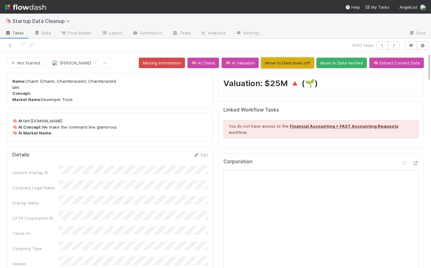
click at [290, 64] on button "Move to Data looks off" at bounding box center [287, 63] width 53 height 11
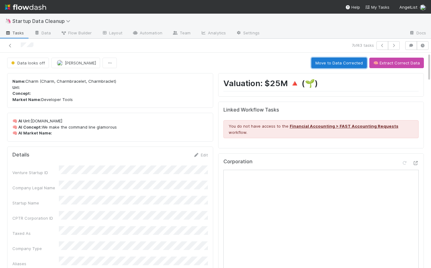
click at [346, 60] on button "Move to Data Corrected" at bounding box center [338, 63] width 55 height 11
click at [395, 46] on icon "button" at bounding box center [394, 46] width 6 height 4
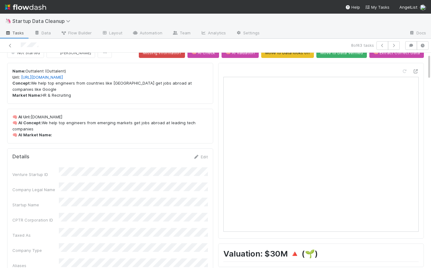
scroll to position [11, 0]
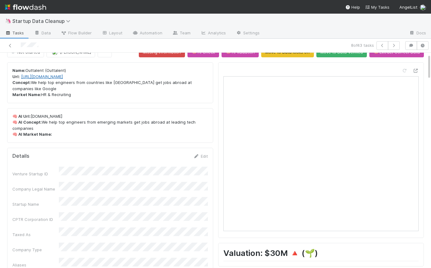
click at [59, 76] on link "[URL][DOMAIN_NAME]" at bounding box center [42, 76] width 42 height 5
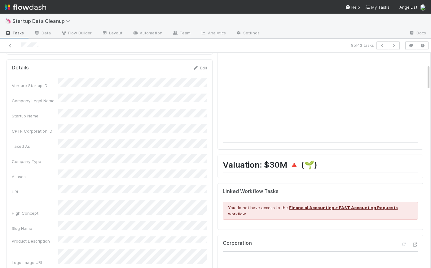
scroll to position [0, 0]
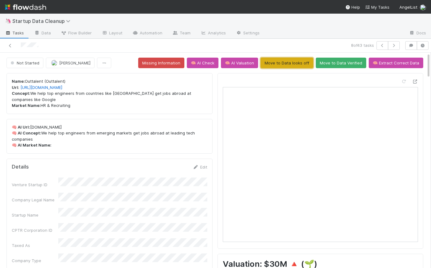
click at [289, 64] on button "Move to Data looks off" at bounding box center [287, 63] width 53 height 11
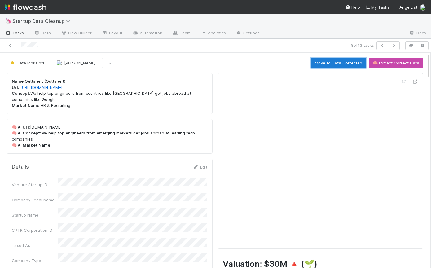
click at [332, 65] on button "Move to Data Corrected" at bounding box center [338, 63] width 55 height 11
click at [393, 46] on icon "button" at bounding box center [394, 46] width 6 height 4
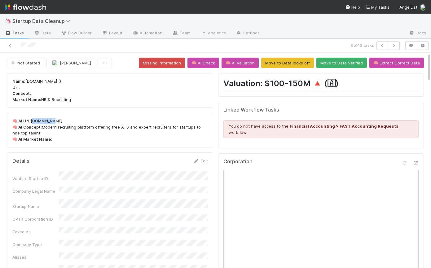
drag, startPoint x: 56, startPoint y: 120, endPoint x: 31, endPoint y: 120, distance: 25.4
click at [31, 120] on p "🧠 AI Url: [DOMAIN_NAME] 🧠 AI Concept: Modern recruiting platform offering free …" at bounding box center [110, 130] width 196 height 24
copy p "[DOMAIN_NAME]"
click at [86, 140] on p "🧠 AI Url: [DOMAIN_NAME] 🧠 AI Concept: Modern recruiting platform offering free …" at bounding box center [110, 130] width 196 height 24
click at [410, 46] on icon "button" at bounding box center [411, 46] width 6 height 4
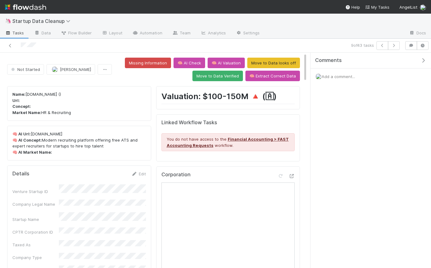
click at [353, 86] on div "Comments Add a comment..." at bounding box center [371, 84] width 121 height 63
click at [353, 82] on div "Add a comment..." at bounding box center [371, 76] width 121 height 16
click at [351, 79] on div "Add a comment..." at bounding box center [371, 76] width 121 height 16
click at [351, 77] on span "Add a comment..." at bounding box center [338, 76] width 33 height 5
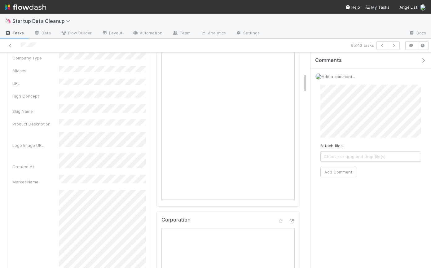
scroll to position [308, 0]
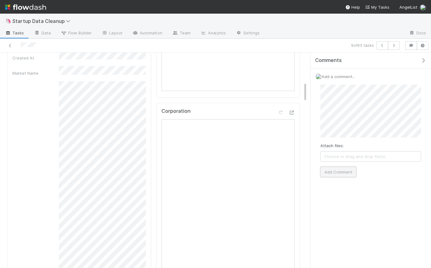
click at [335, 167] on button "Add Comment" at bounding box center [338, 172] width 36 height 11
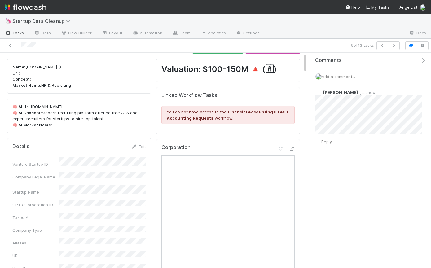
scroll to position [0, 0]
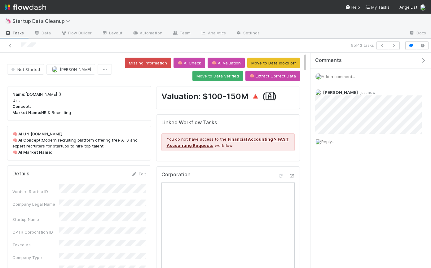
click at [427, 58] on button "button" at bounding box center [424, 61] width 13 height 6
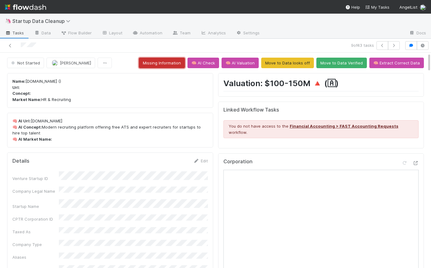
click at [160, 61] on button "Missing Information" at bounding box center [162, 63] width 46 height 11
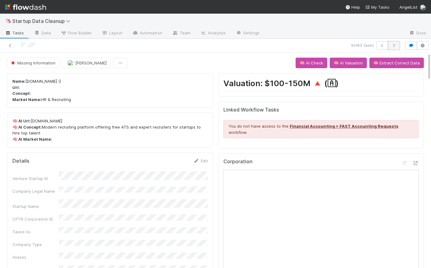
click at [396, 46] on icon "button" at bounding box center [394, 46] width 6 height 4
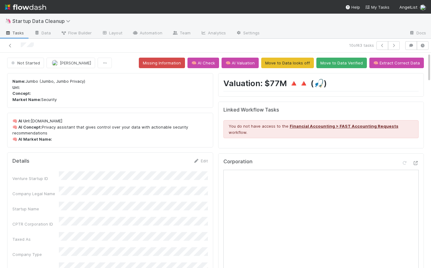
drag, startPoint x: 67, startPoint y: 121, endPoint x: 30, endPoint y: 120, distance: 37.2
click at [30, 120] on p "🧠 AI Url: [DOMAIN_NAME] 🧠 AI Concept: Privacy assistant that gives control over…" at bounding box center [110, 130] width 196 height 24
copy p "[DOMAIN_NAME]"
click at [395, 45] on icon "button" at bounding box center [394, 46] width 6 height 4
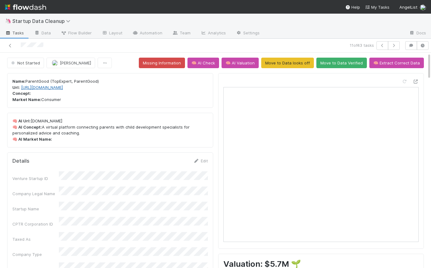
click at [56, 88] on link "[URL][DOMAIN_NAME]" at bounding box center [42, 87] width 42 height 5
drag, startPoint x: 74, startPoint y: 118, endPoint x: 30, endPoint y: 121, distance: 43.5
click at [30, 121] on p "🧠 AI Url: [DOMAIN_NAME] 🧠 AI Concept: A virtual platform connecting parents wit…" at bounding box center [110, 130] width 196 height 24
copy p "[DOMAIN_NAME]"
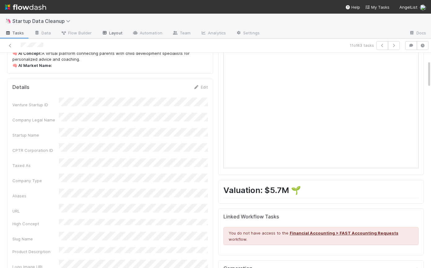
scroll to position [0, 0]
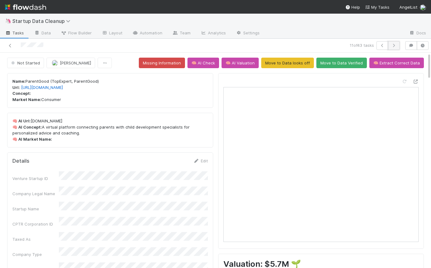
click at [394, 46] on icon "button" at bounding box center [394, 46] width 6 height 4
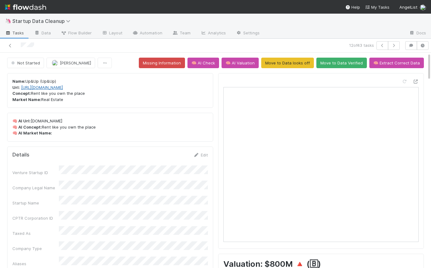
click at [55, 89] on link "[URL][DOMAIN_NAME]" at bounding box center [42, 87] width 42 height 5
click at [57, 87] on link "[URL][DOMAIN_NAME]" at bounding box center [42, 87] width 42 height 5
click at [345, 64] on button "Move to Data Verified" at bounding box center [341, 63] width 51 height 11
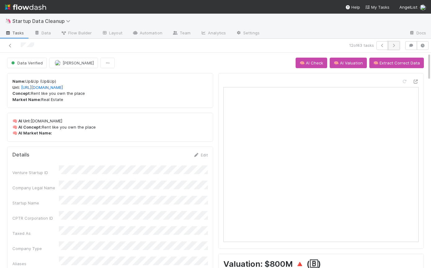
click at [391, 44] on icon "button" at bounding box center [394, 46] width 6 height 4
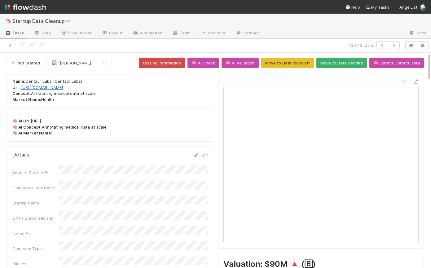
click at [53, 87] on link "[URL][DOMAIN_NAME]" at bounding box center [42, 87] width 42 height 5
click at [56, 87] on link "[URL][DOMAIN_NAME]" at bounding box center [40, 87] width 42 height 5
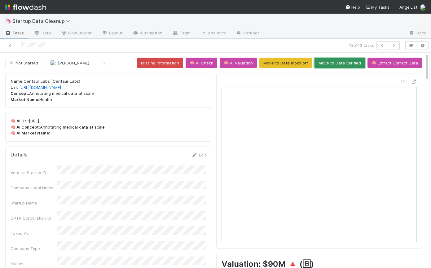
click at [336, 61] on button "Move to Data Verified" at bounding box center [340, 63] width 51 height 11
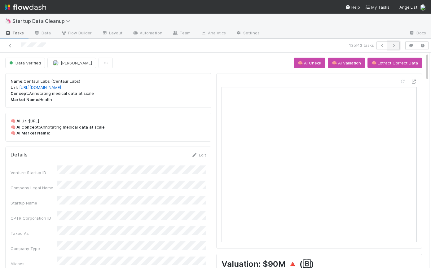
click at [390, 48] on button "button" at bounding box center [394, 45] width 12 height 9
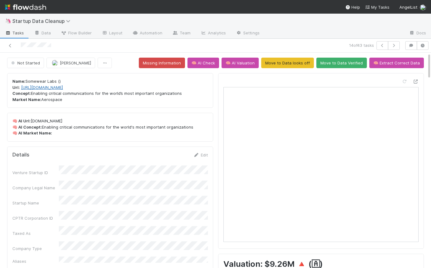
click at [63, 88] on link "[URL][DOMAIN_NAME]" at bounding box center [42, 87] width 42 height 5
click at [351, 62] on button "Move to Data Verified" at bounding box center [341, 63] width 51 height 11
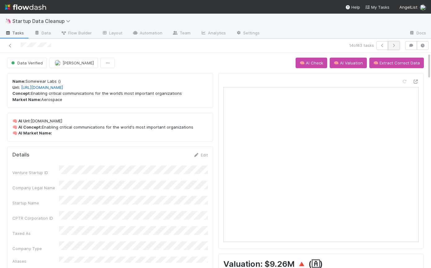
click at [394, 46] on icon "button" at bounding box center [394, 46] width 6 height 4
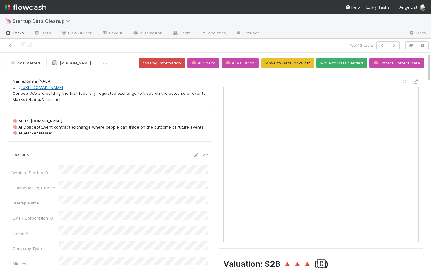
click at [55, 88] on link "[URL][DOMAIN_NAME]" at bounding box center [42, 87] width 42 height 5
click at [341, 63] on button "Move to Data Verified" at bounding box center [341, 63] width 51 height 11
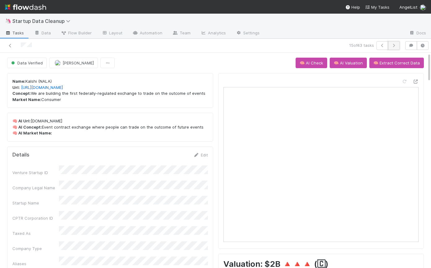
click at [393, 46] on icon "button" at bounding box center [394, 46] width 6 height 4
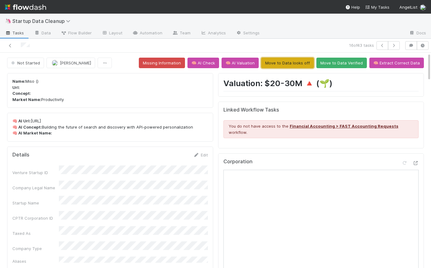
click at [288, 61] on button "Move to Data looks off" at bounding box center [287, 63] width 53 height 11
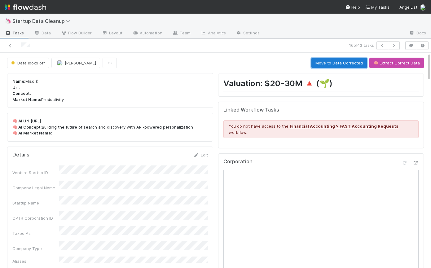
click at [345, 63] on button "Move to Data Corrected" at bounding box center [338, 63] width 55 height 11
click at [394, 46] on icon "button" at bounding box center [394, 46] width 6 height 4
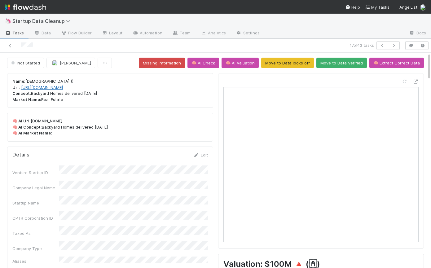
click at [47, 88] on link "[URL][DOMAIN_NAME]" at bounding box center [42, 87] width 42 height 5
click at [334, 64] on button "Move to Data Verified" at bounding box center [341, 63] width 51 height 11
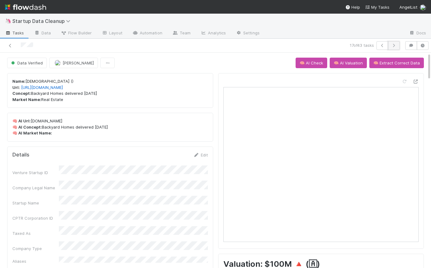
click at [395, 46] on icon "button" at bounding box center [394, 46] width 6 height 4
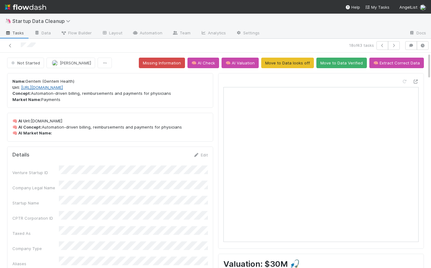
click at [63, 87] on link "[URL][DOMAIN_NAME]" at bounding box center [42, 87] width 42 height 5
click at [394, 44] on icon "button" at bounding box center [394, 46] width 6 height 4
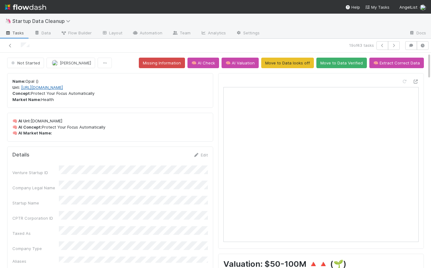
click at [60, 88] on link "[URL][DOMAIN_NAME]" at bounding box center [42, 87] width 42 height 5
click at [61, 88] on link "[URL][DOMAIN_NAME]" at bounding box center [42, 87] width 42 height 5
click at [290, 62] on button "Move to Data looks off" at bounding box center [287, 63] width 53 height 11
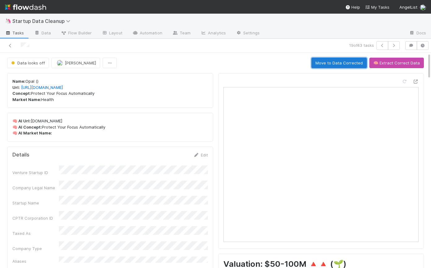
click at [347, 62] on button "Move to Data Corrected" at bounding box center [338, 63] width 55 height 11
click at [395, 44] on icon "button" at bounding box center [394, 46] width 6 height 4
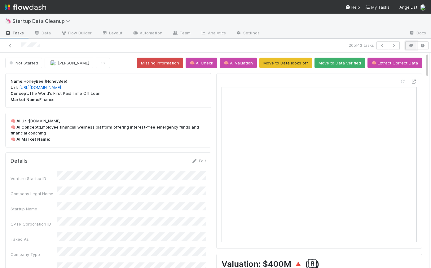
click at [412, 44] on icon "button" at bounding box center [411, 46] width 6 height 4
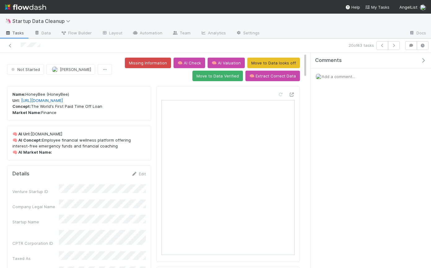
click at [360, 77] on div "Add a comment..." at bounding box center [371, 76] width 121 height 16
click at [344, 77] on span "Add a comment..." at bounding box center [338, 76] width 33 height 5
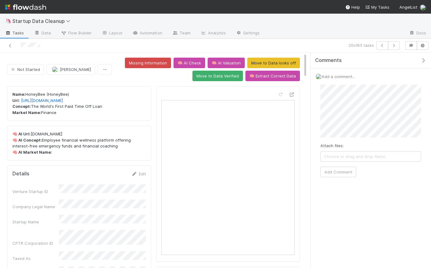
click at [426, 61] on icon "button" at bounding box center [423, 60] width 6 height 5
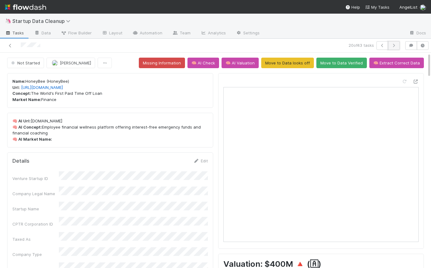
click at [394, 47] on icon "button" at bounding box center [394, 46] width 6 height 4
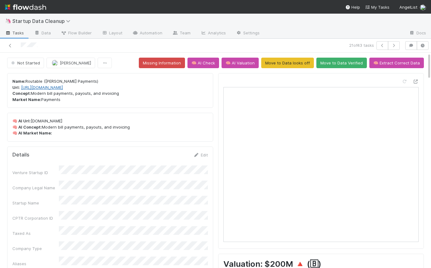
click at [44, 89] on link "[URL][DOMAIN_NAME]" at bounding box center [42, 87] width 42 height 5
click at [291, 58] on button "Move to Data looks off" at bounding box center [287, 63] width 53 height 11
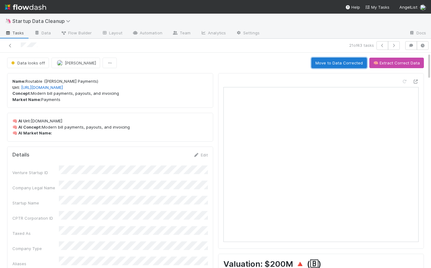
click at [340, 64] on button "Move to Data Corrected" at bounding box center [338, 63] width 55 height 11
click at [395, 45] on icon "button" at bounding box center [394, 46] width 6 height 4
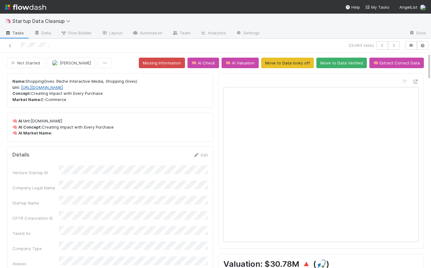
click at [63, 87] on link "[URL][DOMAIN_NAME]" at bounding box center [42, 87] width 42 height 5
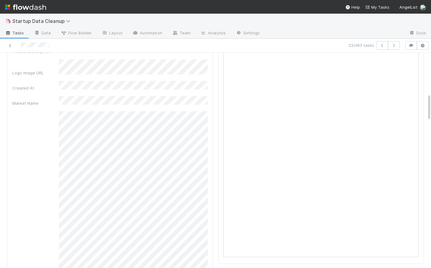
scroll to position [302, 0]
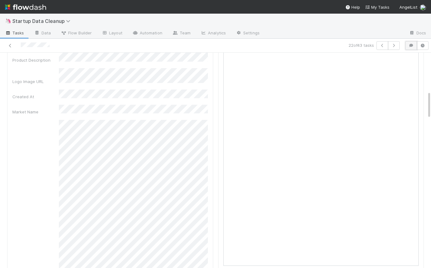
click at [411, 45] on icon "button" at bounding box center [411, 46] width 6 height 4
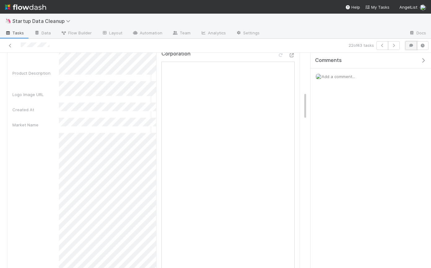
scroll to position [364, 0]
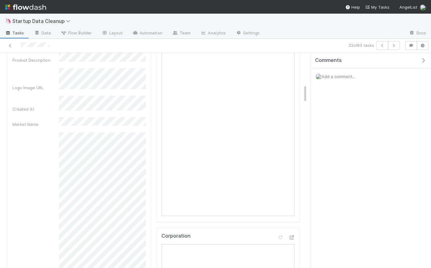
click at [364, 84] on div "Add a comment..." at bounding box center [371, 76] width 121 height 16
click at [352, 75] on span "Add a comment..." at bounding box center [338, 76] width 33 height 5
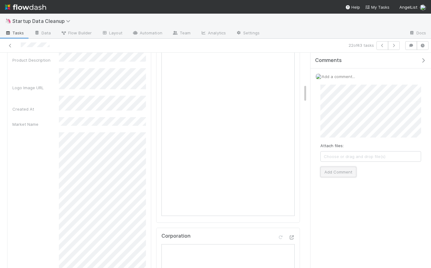
click at [344, 173] on button "Add Comment" at bounding box center [338, 172] width 36 height 11
click at [421, 61] on icon "button" at bounding box center [423, 60] width 6 height 5
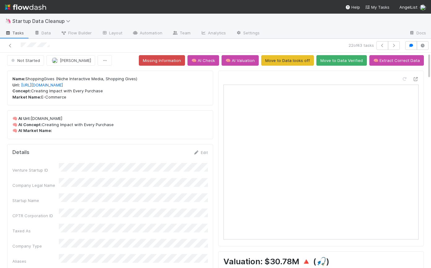
scroll to position [0, 0]
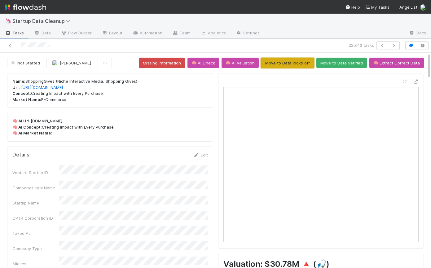
click at [289, 65] on button "Move to Data looks off" at bounding box center [287, 63] width 53 height 11
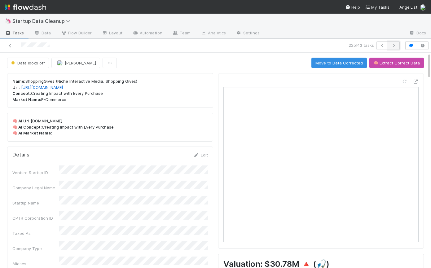
click at [393, 46] on icon "button" at bounding box center [394, 46] width 6 height 4
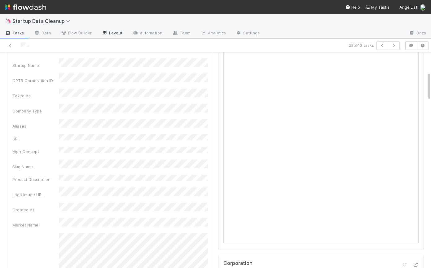
scroll to position [86, 0]
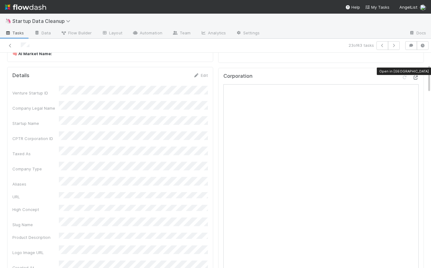
click at [417, 76] on icon at bounding box center [416, 78] width 6 height 4
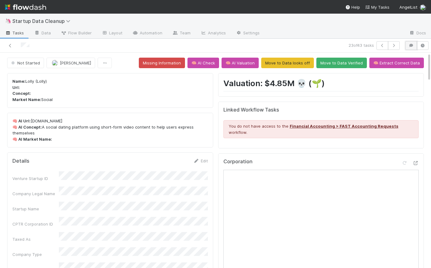
click at [411, 46] on icon "button" at bounding box center [411, 46] width 6 height 4
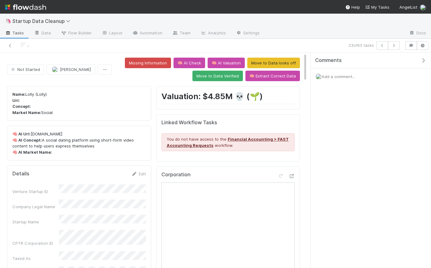
click at [358, 78] on div "Add a comment..." at bounding box center [371, 76] width 121 height 16
click at [351, 72] on div "Add a comment..." at bounding box center [371, 76] width 121 height 16
click at [340, 75] on span "Add a comment..." at bounding box center [338, 76] width 33 height 5
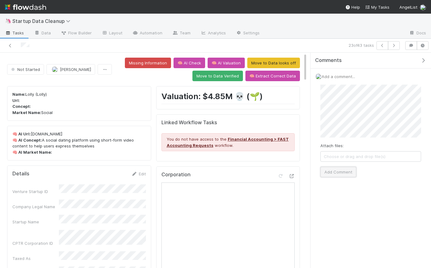
click at [334, 171] on button "Add Comment" at bounding box center [338, 172] width 36 height 11
click at [396, 44] on icon "button" at bounding box center [394, 46] width 6 height 4
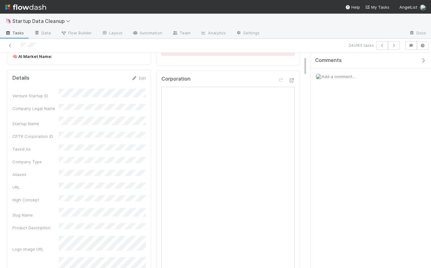
scroll to position [124, 0]
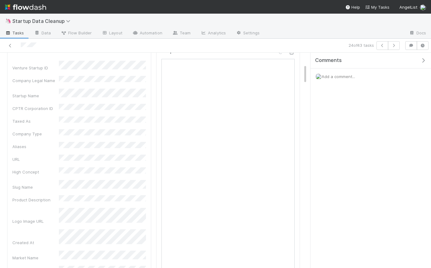
click at [424, 60] on icon "button" at bounding box center [423, 60] width 6 height 5
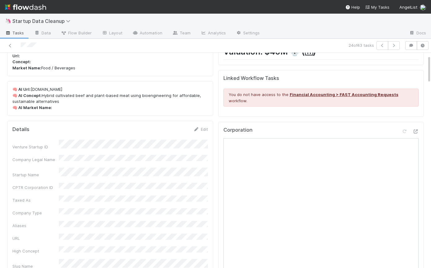
scroll to position [0, 0]
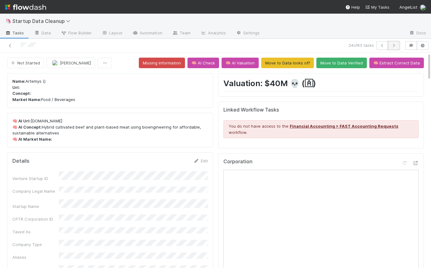
click at [394, 45] on icon "button" at bounding box center [394, 46] width 6 height 4
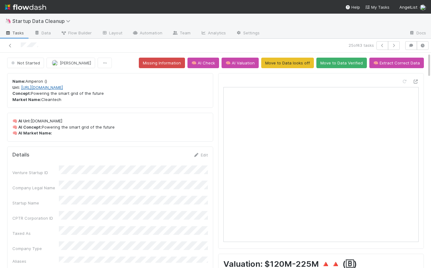
click at [48, 88] on link "[URL][DOMAIN_NAME]" at bounding box center [42, 87] width 42 height 5
click at [293, 64] on button "Move to Data looks off" at bounding box center [287, 63] width 53 height 11
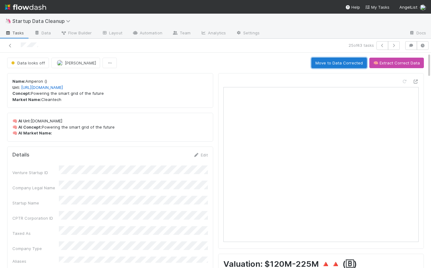
click at [345, 62] on button "Move to Data Corrected" at bounding box center [338, 63] width 55 height 11
click at [394, 43] on button "button" at bounding box center [394, 45] width 12 height 9
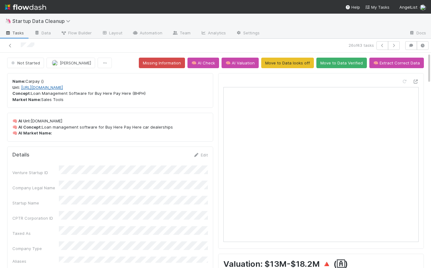
click at [47, 87] on link "[URL][DOMAIN_NAME]" at bounding box center [42, 87] width 42 height 5
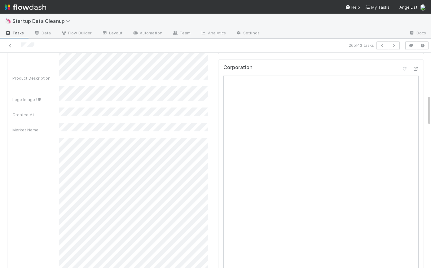
scroll to position [267, 0]
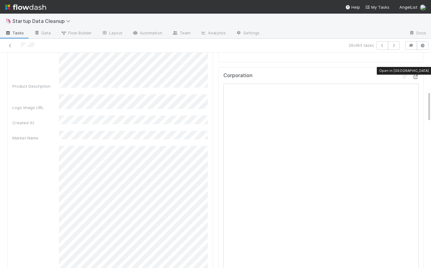
click at [415, 75] on icon at bounding box center [416, 77] width 6 height 4
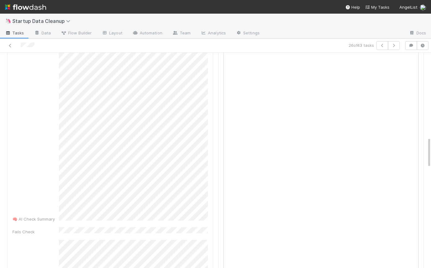
scroll to position [476, 0]
click at [411, 46] on icon "button" at bounding box center [411, 46] width 6 height 4
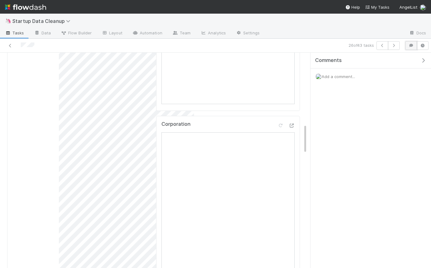
scroll to position [551, 0]
click at [349, 78] on span "Add a comment..." at bounding box center [338, 76] width 33 height 5
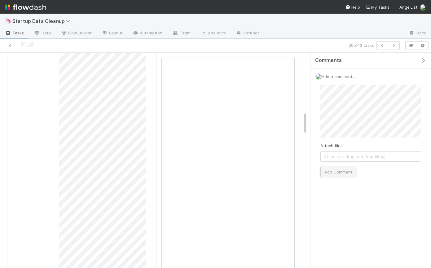
click at [344, 170] on button "Add Comment" at bounding box center [338, 172] width 36 height 11
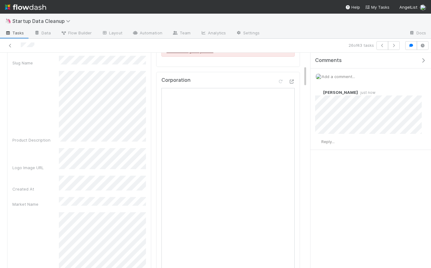
scroll to position [0, 0]
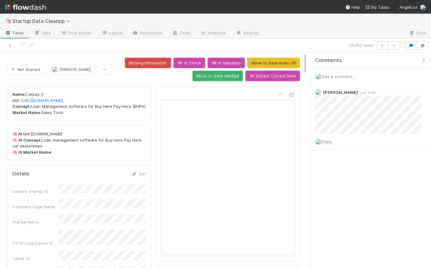
click at [422, 58] on icon "button" at bounding box center [423, 60] width 6 height 5
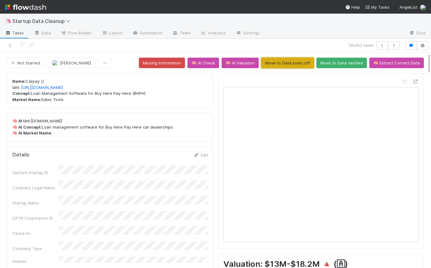
click at [290, 63] on button "Move to Data looks off" at bounding box center [287, 63] width 53 height 11
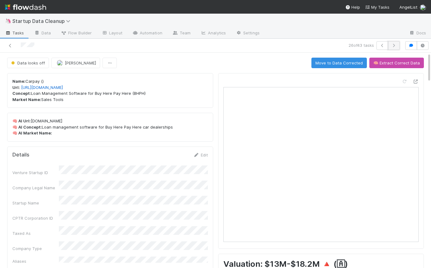
click at [395, 46] on icon "button" at bounding box center [394, 46] width 6 height 4
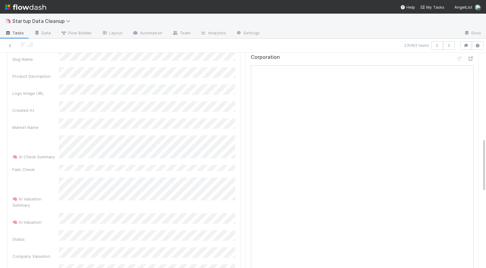
scroll to position [256, 0]
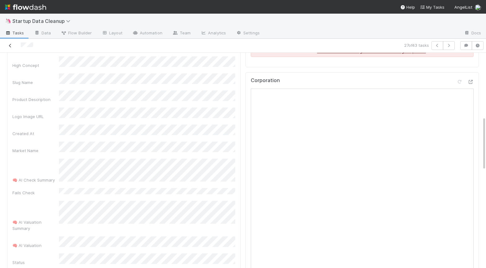
click at [9, 45] on icon at bounding box center [10, 46] width 6 height 4
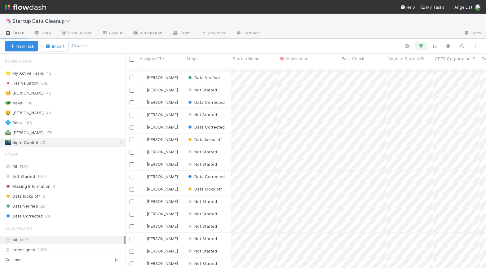
scroll to position [197, 0]
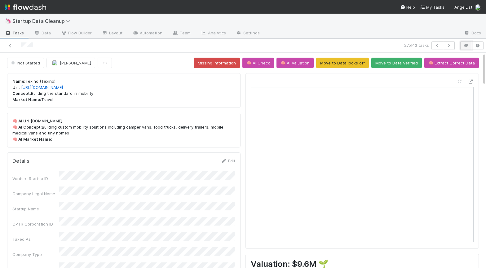
click at [431, 48] on button "button" at bounding box center [466, 45] width 12 height 9
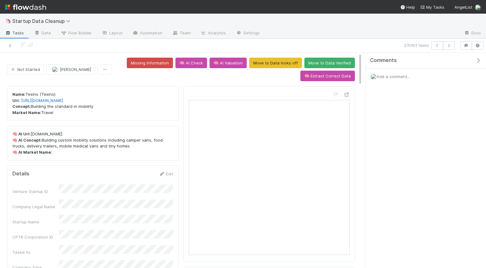
click at [400, 73] on div "Add a comment..." at bounding box center [425, 76] width 121 height 16
click at [395, 77] on span "Add a comment..." at bounding box center [393, 76] width 33 height 5
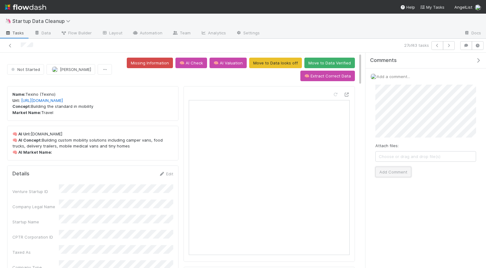
click at [391, 170] on button "Add Comment" at bounding box center [393, 172] width 36 height 11
click at [275, 62] on button "Move to Data looks off" at bounding box center [275, 63] width 53 height 11
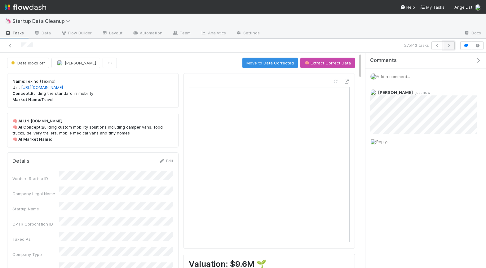
click at [431, 46] on icon "button" at bounding box center [449, 46] width 6 height 4
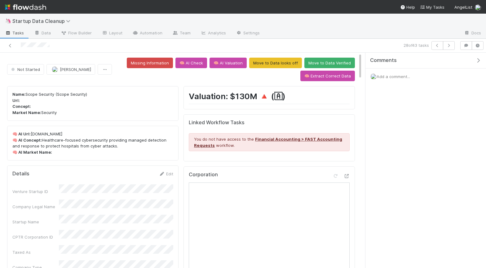
click at [431, 58] on icon "button" at bounding box center [478, 60] width 6 height 5
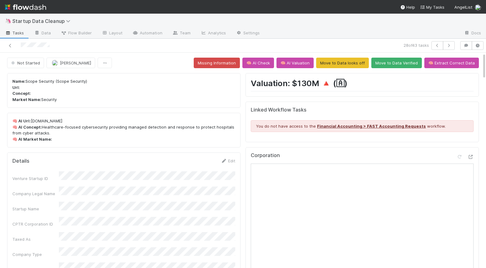
drag, startPoint x: 70, startPoint y: 119, endPoint x: 31, endPoint y: 122, distance: 39.7
click at [31, 122] on p "🧠 AI Url: [DOMAIN_NAME] 🧠 AI Concept: Healthcare-focused cybersecurity providin…" at bounding box center [123, 130] width 223 height 24
copy p "[DOMAIN_NAME]"
click at [150, 128] on p "🧠 AI Url: [DOMAIN_NAME] 🧠 AI Concept: Healthcare-focused cybersecurity providin…" at bounding box center [123, 130] width 223 height 24
click at [431, 46] on icon "button" at bounding box center [466, 46] width 6 height 4
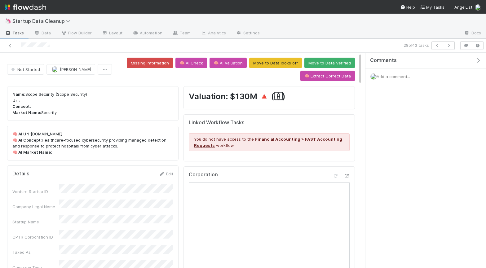
click at [414, 78] on div "Add a comment..." at bounding box center [425, 76] width 121 height 16
click at [404, 77] on span "Add a comment..." at bounding box center [393, 76] width 33 height 5
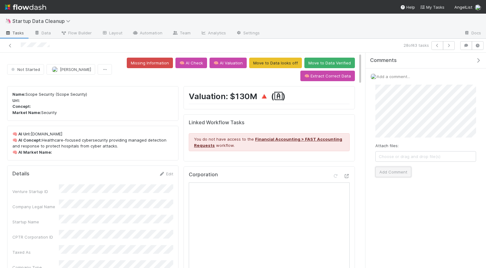
click at [402, 170] on button "Add Comment" at bounding box center [393, 172] width 36 height 11
click at [431, 46] on icon "button" at bounding box center [449, 46] width 6 height 4
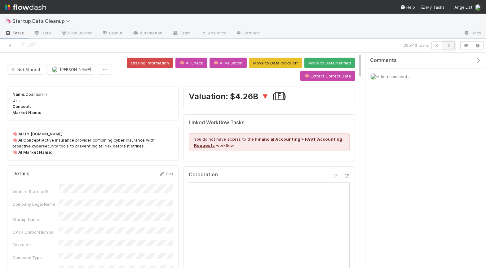
click at [431, 46] on icon "button" at bounding box center [449, 46] width 6 height 4
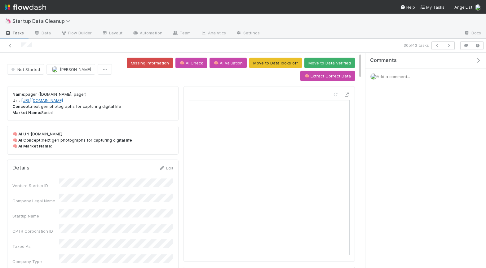
click at [46, 99] on link "[URL][DOMAIN_NAME]" at bounding box center [42, 100] width 42 height 5
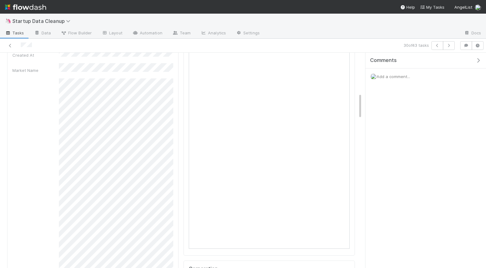
scroll to position [332, 0]
click at [431, 46] on icon "button" at bounding box center [449, 46] width 6 height 4
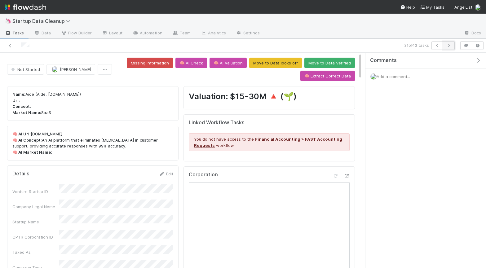
click at [431, 45] on icon "button" at bounding box center [449, 46] width 6 height 4
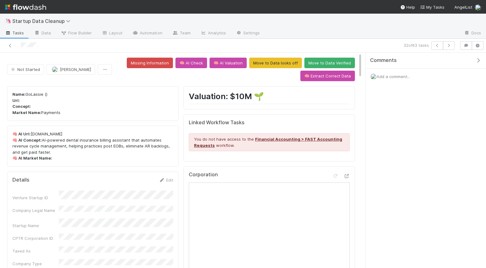
click at [431, 60] on icon "button" at bounding box center [478, 60] width 6 height 5
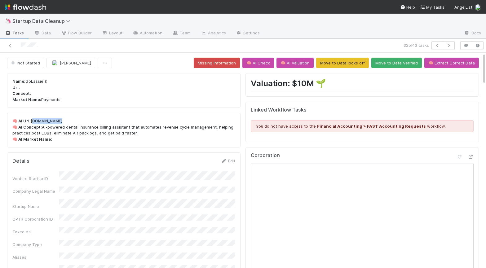
drag, startPoint x: 60, startPoint y: 120, endPoint x: 31, endPoint y: 120, distance: 28.8
click at [31, 120] on p "🧠 AI Url: [DOMAIN_NAME] 🧠 AI Concept: AI-powered dental insurance billing assis…" at bounding box center [123, 130] width 223 height 24
copy p "[DOMAIN_NAME]"
click at [431, 45] on button "button" at bounding box center [449, 45] width 12 height 9
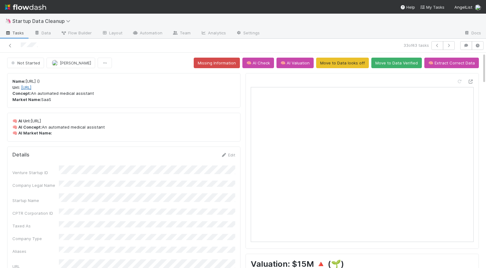
click at [31, 88] on link "[URL]" at bounding box center [26, 87] width 10 height 5
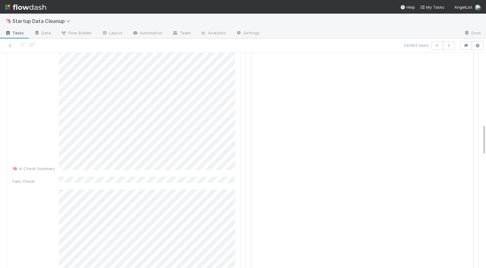
scroll to position [478, 0]
click at [431, 104] on icon at bounding box center [470, 105] width 6 height 4
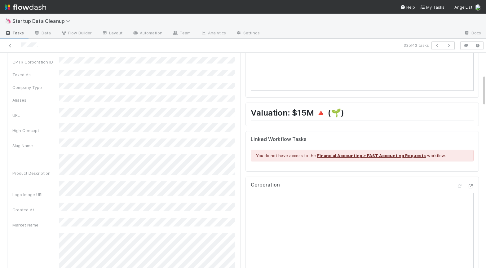
scroll to position [0, 0]
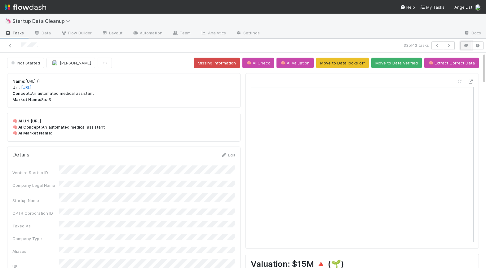
click at [431, 47] on icon "button" at bounding box center [466, 46] width 6 height 4
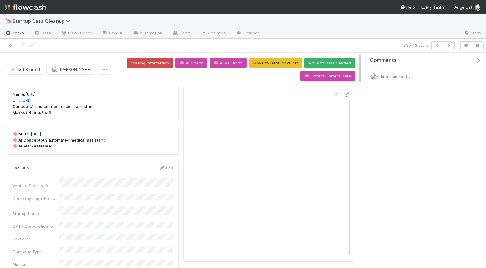
click at [400, 73] on div "Add a comment..." at bounding box center [425, 76] width 121 height 16
click at [397, 75] on span "Add a comment..." at bounding box center [393, 76] width 33 height 5
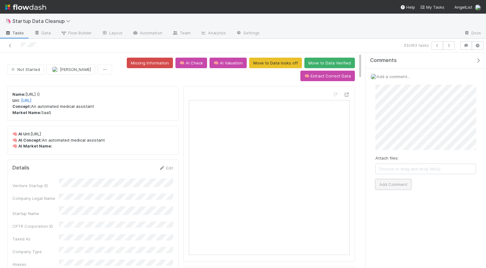
click at [391, 187] on button "Add Comment" at bounding box center [393, 184] width 36 height 11
click at [431, 46] on button "button" at bounding box center [449, 45] width 12 height 9
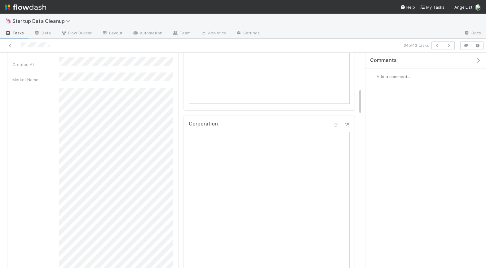
scroll to position [291, 0]
click at [403, 77] on span "Add a comment..." at bounding box center [393, 76] width 33 height 5
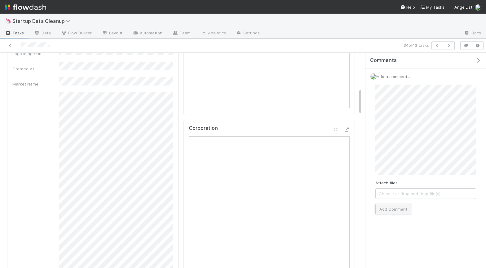
click at [395, 210] on button "Add Comment" at bounding box center [393, 209] width 36 height 11
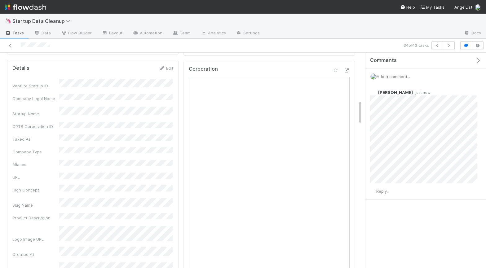
scroll to position [0, 0]
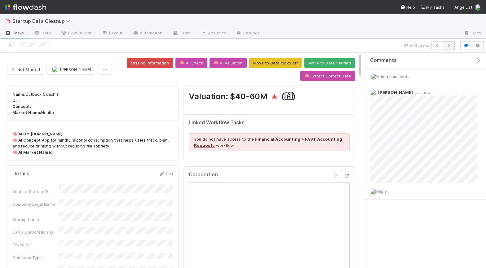
click at [431, 44] on icon "button" at bounding box center [449, 46] width 6 height 4
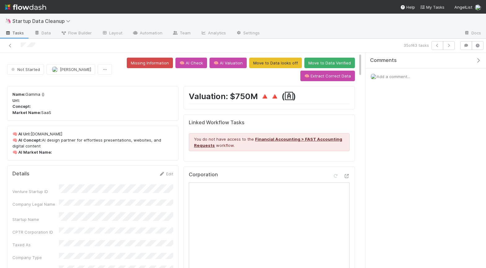
drag, startPoint x: 45, startPoint y: 146, endPoint x: 41, endPoint y: 142, distance: 4.8
click at [41, 142] on p "🧠 AI Url: [DOMAIN_NAME] 🧠 AI Concept: AI design partner for effortless presenta…" at bounding box center [92, 143] width 161 height 24
copy p "AI design partner for effortless presentations, websites, and digital content"
click at [51, 117] on div "Name: Gamma () Url: Concept: Market Name: SaaS" at bounding box center [92, 103] width 171 height 35
click at [404, 81] on div "Add a comment..." at bounding box center [425, 76] width 121 height 16
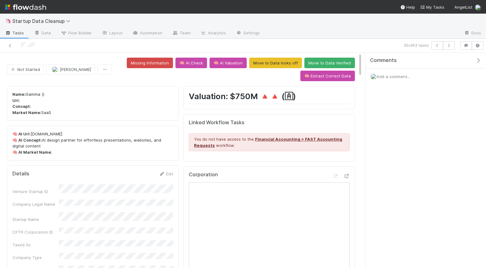
click at [396, 75] on span "Add a comment..." at bounding box center [393, 76] width 33 height 5
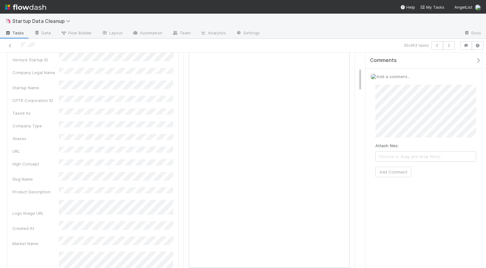
scroll to position [131, 0]
click at [395, 174] on button "Add Comment" at bounding box center [393, 172] width 36 height 11
click at [431, 44] on icon "button" at bounding box center [449, 46] width 6 height 4
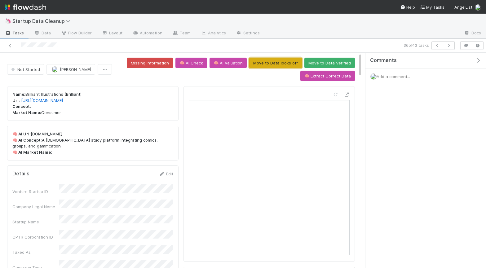
click at [268, 61] on button "Move to Data looks off" at bounding box center [275, 63] width 53 height 11
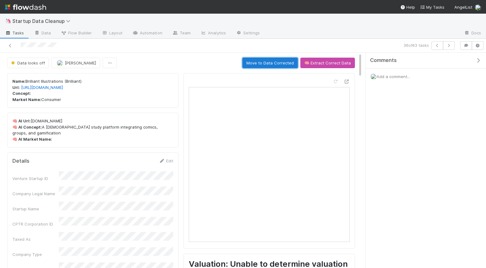
click at [277, 61] on button "Move to Data Corrected" at bounding box center [269, 63] width 55 height 11
click at [431, 59] on icon "button" at bounding box center [478, 60] width 6 height 5
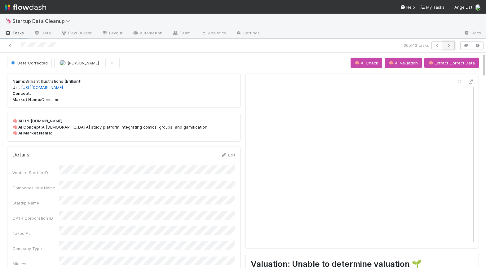
click at [431, 45] on icon "button" at bounding box center [449, 46] width 6 height 4
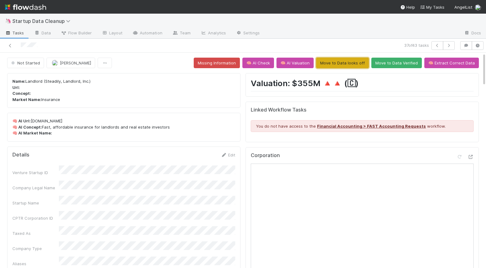
click at [343, 63] on button "Move to Data looks off" at bounding box center [342, 63] width 53 height 11
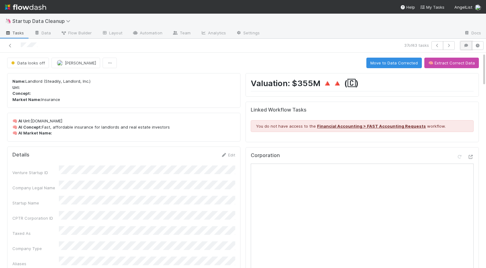
click at [431, 47] on icon "button" at bounding box center [466, 46] width 6 height 4
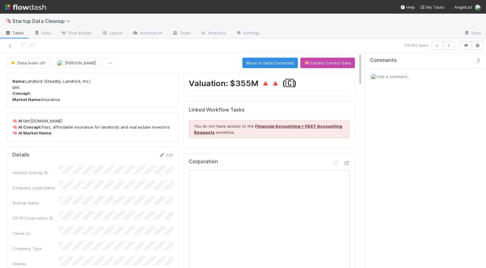
click at [386, 76] on span "Add a comment..." at bounding box center [393, 76] width 33 height 5
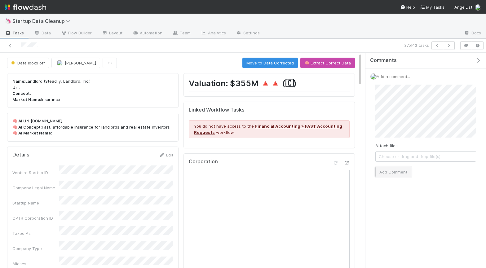
click at [394, 171] on button "Add Comment" at bounding box center [393, 172] width 36 height 11
click at [431, 46] on icon "button" at bounding box center [449, 46] width 6 height 4
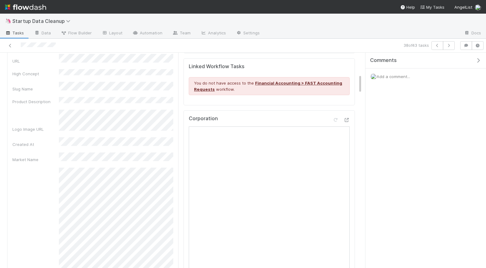
scroll to position [232, 0]
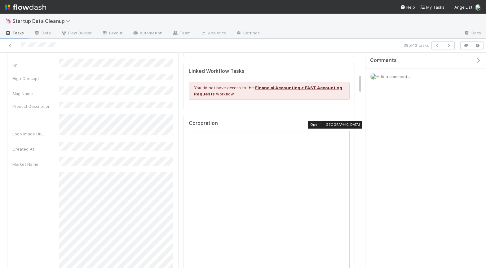
click at [350, 124] on div "Corporation Open in [GEOGRAPHIC_DATA]" at bounding box center [268, 235] width 171 height 240
click at [347, 124] on icon at bounding box center [346, 125] width 6 height 4
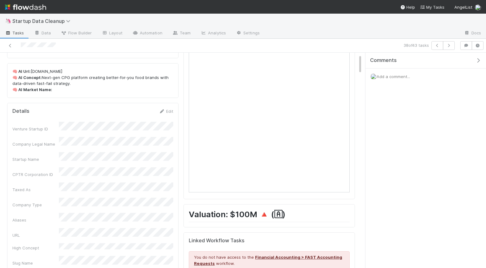
scroll to position [0, 0]
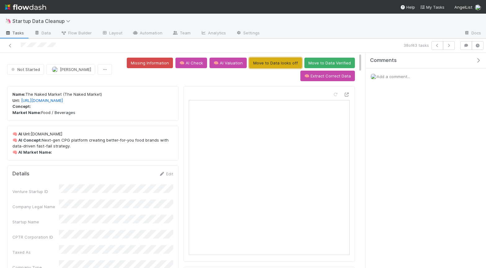
click at [276, 64] on button "Move to Data looks off" at bounding box center [275, 63] width 53 height 11
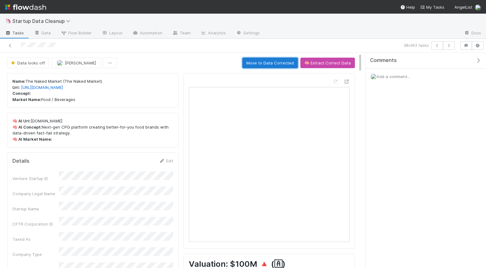
click at [276, 62] on button "Move to Data Corrected" at bounding box center [269, 63] width 55 height 11
click at [431, 58] on icon "button" at bounding box center [478, 60] width 6 height 5
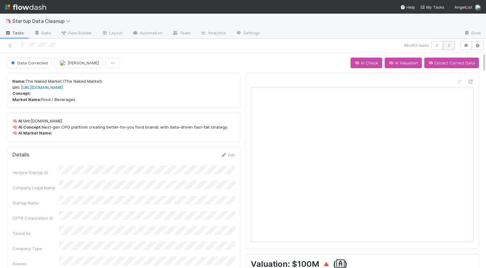
click at [431, 46] on icon "button" at bounding box center [449, 46] width 6 height 4
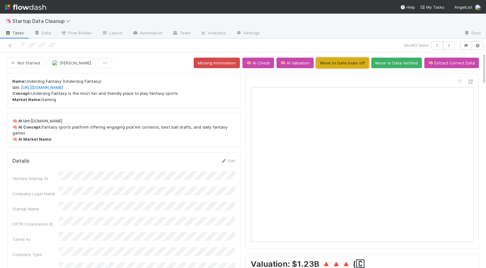
click at [344, 64] on button "Move to Data looks off" at bounding box center [342, 63] width 53 height 11
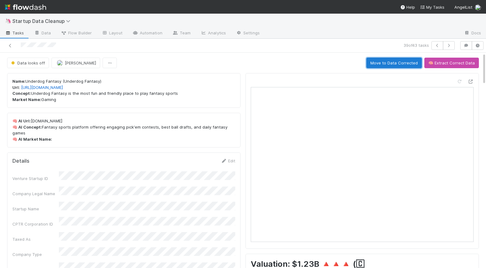
click at [393, 63] on button "Move to Data Corrected" at bounding box center [393, 63] width 55 height 11
click at [431, 46] on icon "button" at bounding box center [449, 46] width 6 height 4
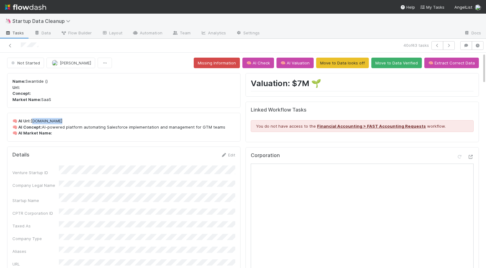
drag, startPoint x: 57, startPoint y: 122, endPoint x: 30, endPoint y: 123, distance: 27.0
click at [30, 123] on p "🧠 AI Url: [DOMAIN_NAME] 🧠 AI Concept: AI-powered platform automating Salesforce…" at bounding box center [123, 127] width 223 height 18
copy p "[DOMAIN_NAME]"
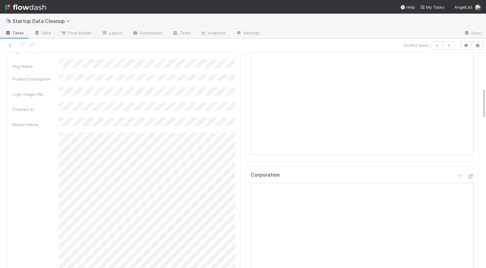
scroll to position [239, 0]
click at [431, 43] on button "button" at bounding box center [466, 45] width 12 height 9
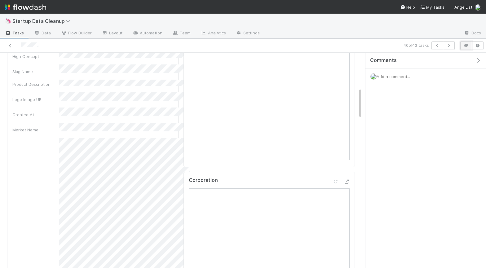
scroll to position [258, 0]
click at [403, 86] on div "Comments Add a comment..." at bounding box center [425, 84] width 121 height 63
click at [395, 77] on span "Add a comment..." at bounding box center [393, 76] width 33 height 5
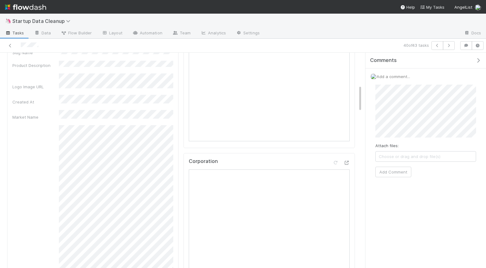
click at [431, 126] on div "Attach files: Choose or drag and drop file(s) Add Comment" at bounding box center [425, 131] width 111 height 103
click at [399, 178] on button "Add Comment" at bounding box center [393, 178] width 36 height 11
click at [431, 44] on icon "button" at bounding box center [449, 46] width 6 height 4
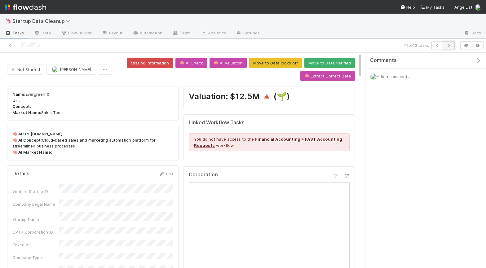
click at [431, 45] on icon "button" at bounding box center [449, 46] width 6 height 4
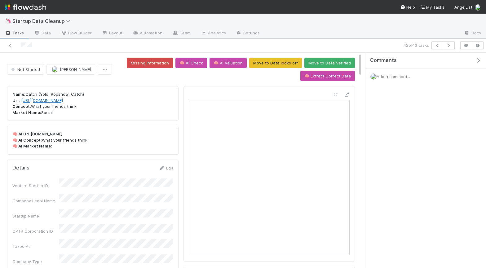
click at [47, 101] on link "[URL][DOMAIN_NAME]" at bounding box center [42, 100] width 42 height 5
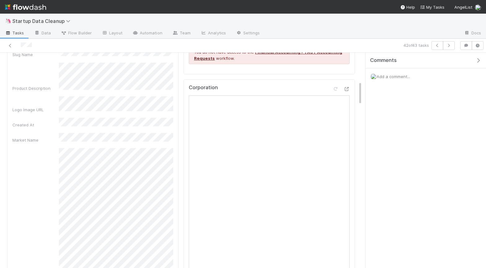
scroll to position [253, 0]
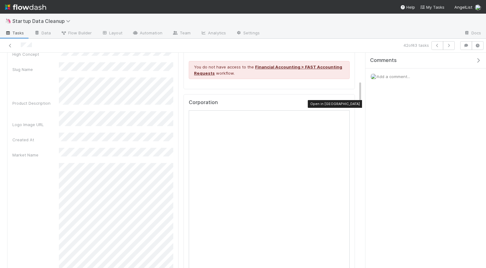
click at [346, 103] on icon at bounding box center [346, 104] width 6 height 4
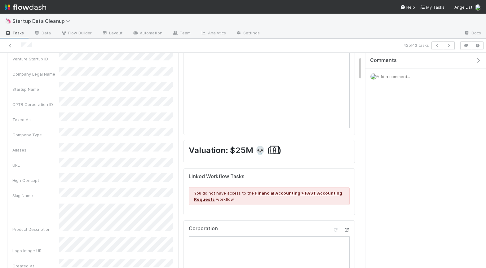
scroll to position [0, 0]
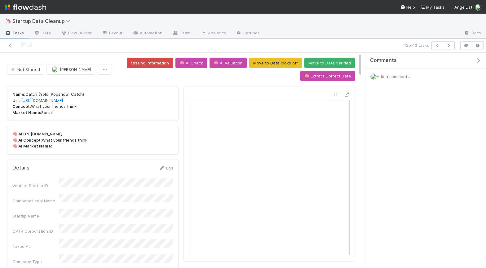
click at [413, 75] on div "Add a comment..." at bounding box center [425, 76] width 121 height 16
click at [404, 80] on div "Add a comment..." at bounding box center [425, 76] width 121 height 16
click at [393, 76] on span "Add a comment..." at bounding box center [393, 76] width 33 height 5
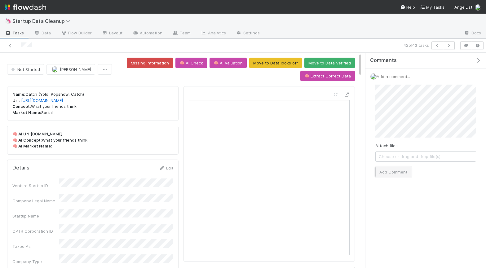
click at [403, 170] on button "Add Comment" at bounding box center [393, 172] width 36 height 11
click at [431, 45] on icon "button" at bounding box center [449, 46] width 6 height 4
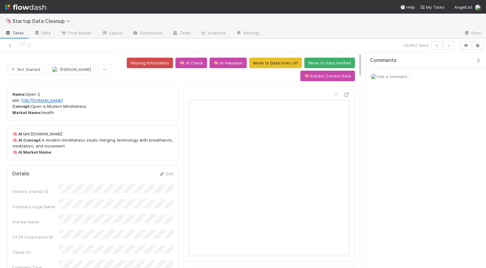
click at [51, 101] on link "[URL][DOMAIN_NAME]" at bounding box center [42, 100] width 42 height 5
click at [282, 63] on button "Move to Data looks off" at bounding box center [275, 63] width 53 height 11
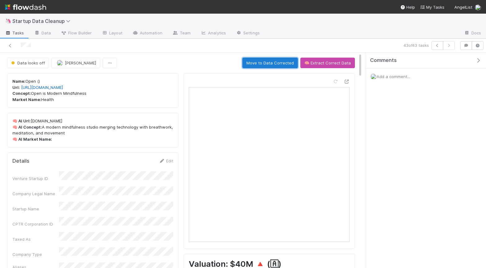
click at [272, 64] on button "Move to Data Corrected" at bounding box center [269, 63] width 55 height 11
click at [18, 33] on span "Tasks" at bounding box center [14, 33] width 19 height 6
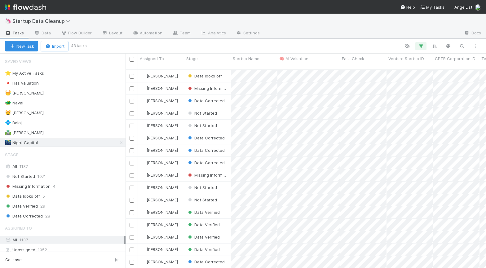
scroll to position [203, 360]
click at [209, 56] on div "Stage" at bounding box center [207, 58] width 43 height 6
click at [209, 71] on div "Sort First → Last" at bounding box center [222, 70] width 71 height 9
